Goal: Task Accomplishment & Management: Complete application form

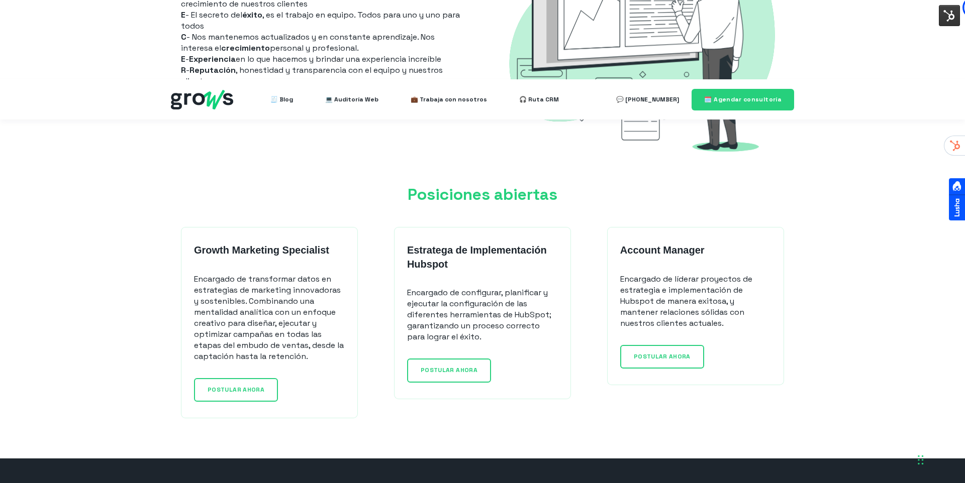
scroll to position [753, 0]
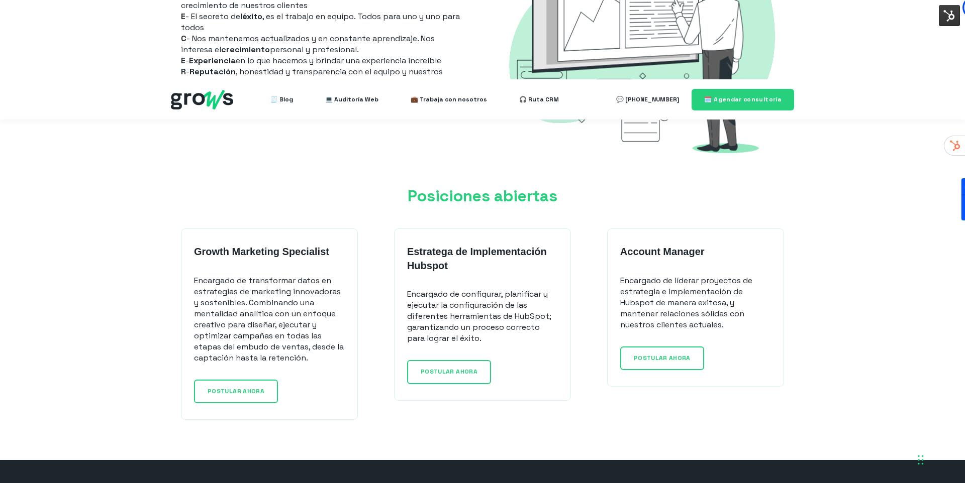
click at [942, 15] on img at bounding box center [949, 15] width 21 height 21
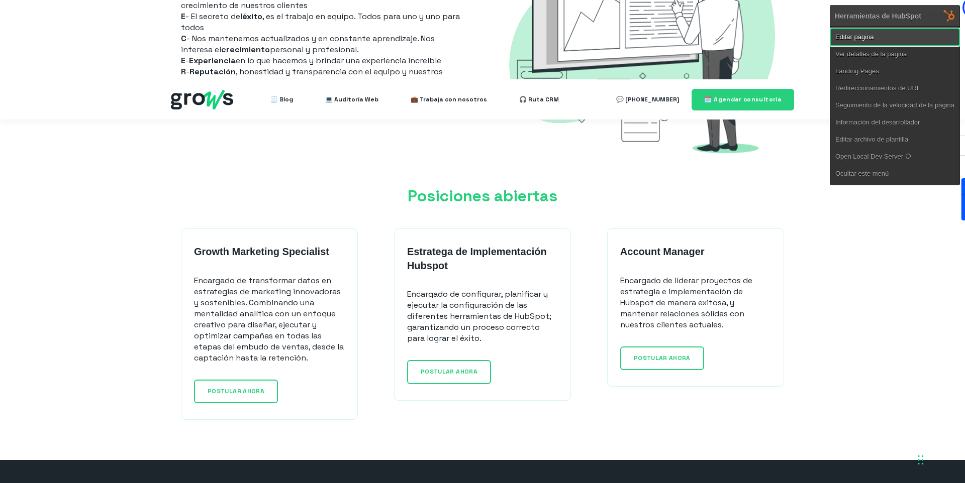
click at [879, 38] on link "Editar página" at bounding box center [894, 37] width 129 height 17
